Goal: Task Accomplishment & Management: Use online tool/utility

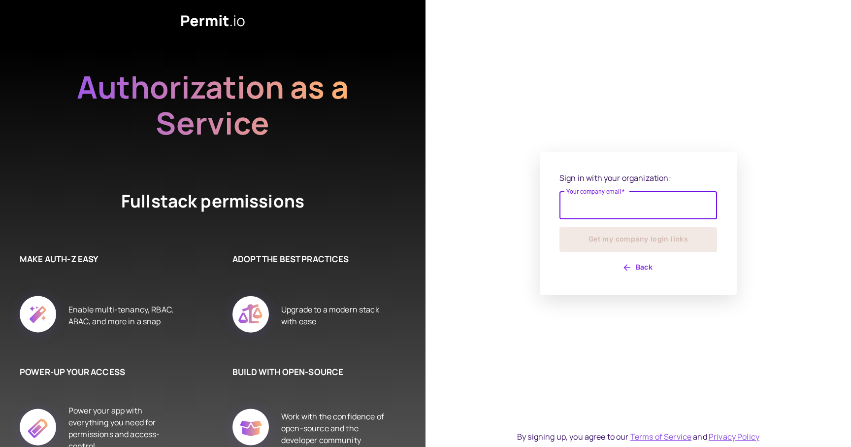
click at [625, 209] on input "Your company email   *" at bounding box center [639, 206] width 158 height 28
type input "**********"
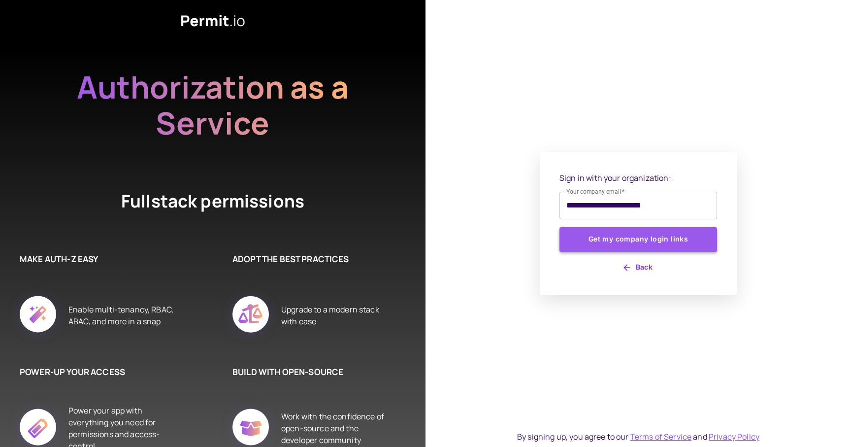
click at [639, 229] on button "Get my company login links" at bounding box center [639, 239] width 158 height 25
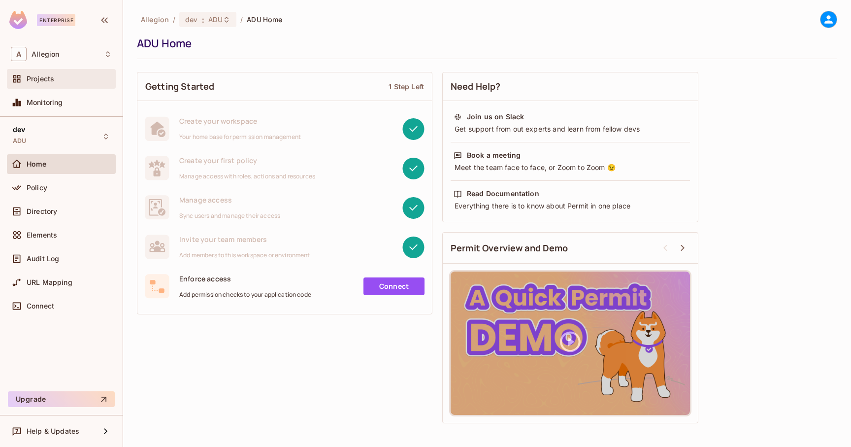
click at [85, 81] on div "Projects" at bounding box center [69, 79] width 85 height 8
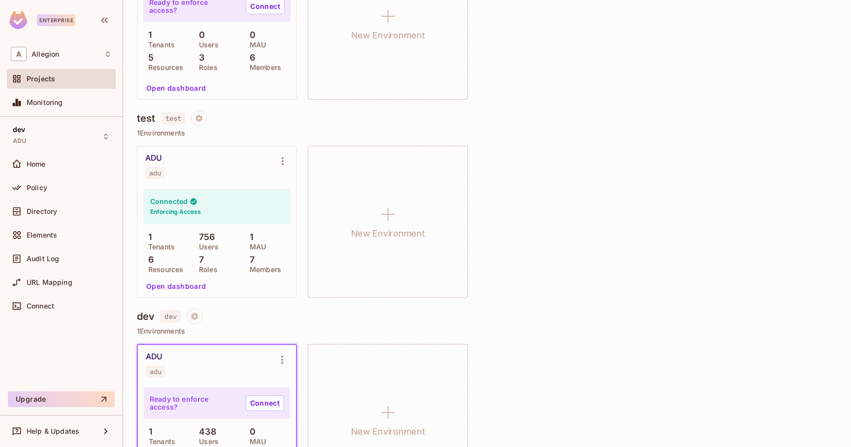
scroll to position [385, 0]
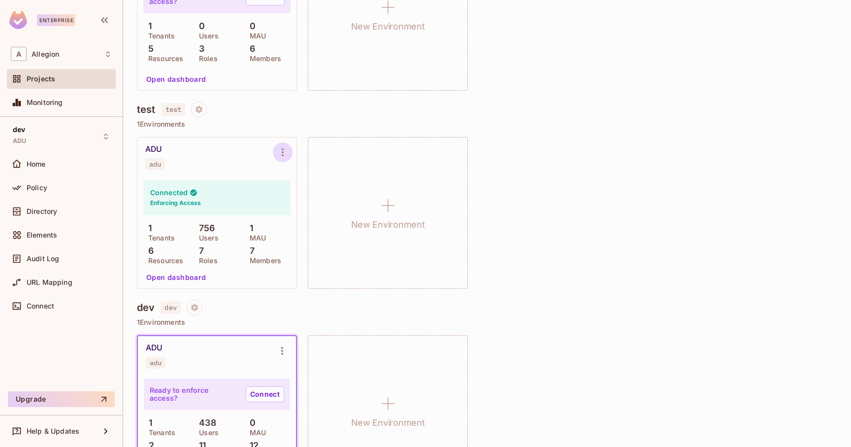
click at [282, 149] on icon "Environment settings" at bounding box center [283, 152] width 2 height 8
click at [321, 193] on div "Copy API Key" at bounding box center [333, 193] width 46 height 10
